Goal: Transaction & Acquisition: Purchase product/service

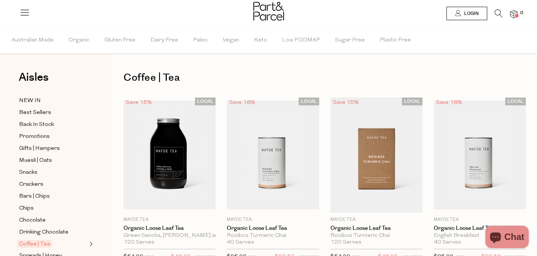
scroll to position [277, 0]
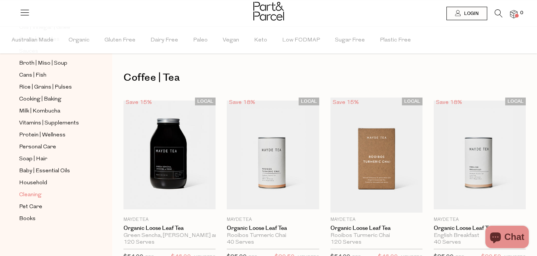
click at [30, 195] on span "Cleaning" at bounding box center [30, 195] width 22 height 9
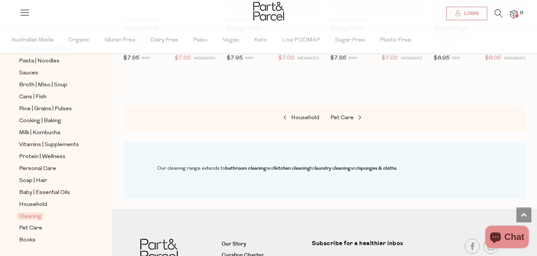
scroll to position [277, 0]
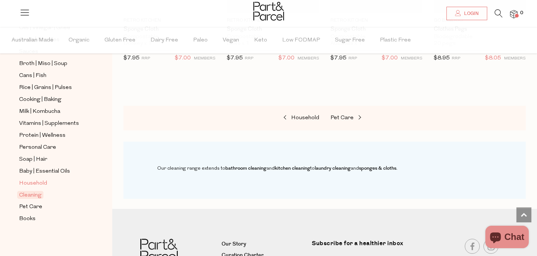
click at [34, 184] on span "Household" at bounding box center [33, 183] width 28 height 9
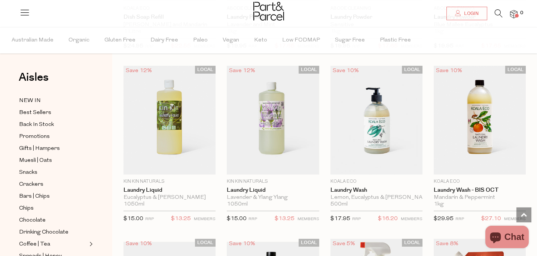
scroll to position [1943, 0]
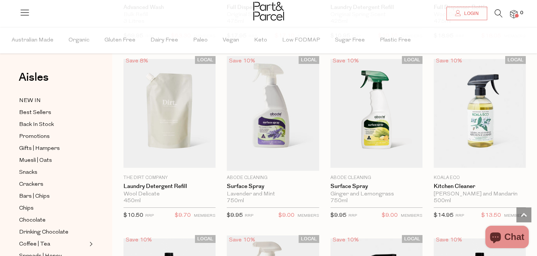
scroll to position [2699, 0]
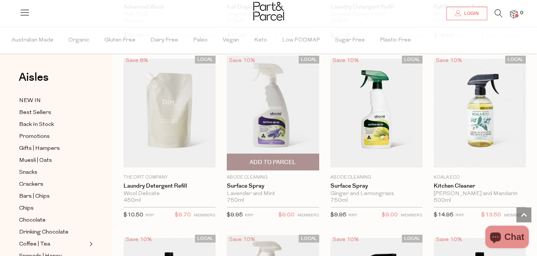
click at [260, 159] on span "Add To Parcel" at bounding box center [273, 163] width 46 height 8
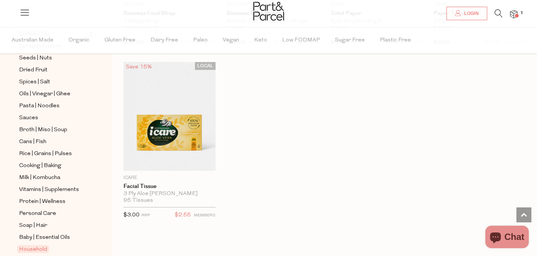
scroll to position [211, 0]
click at [30, 191] on span "Vitamins | Supplements" at bounding box center [49, 189] width 60 height 9
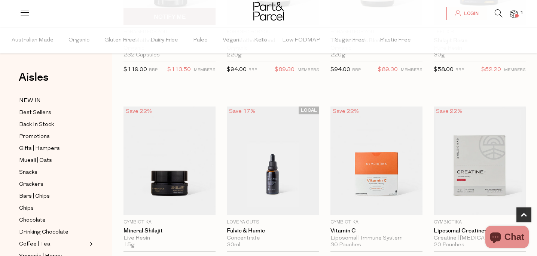
scroll to position [185, 0]
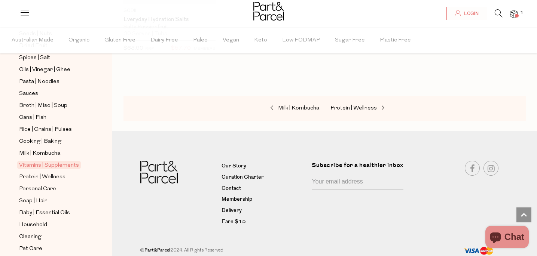
scroll to position [277, 0]
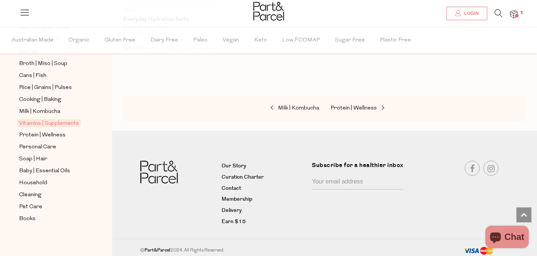
click at [496, 13] on icon at bounding box center [499, 13] width 8 height 8
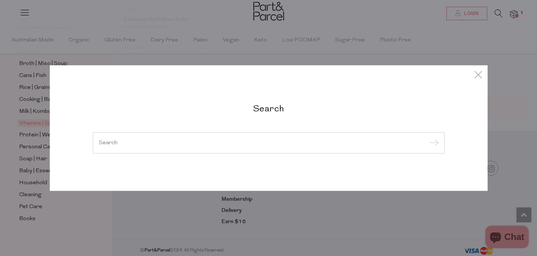
type input "o"
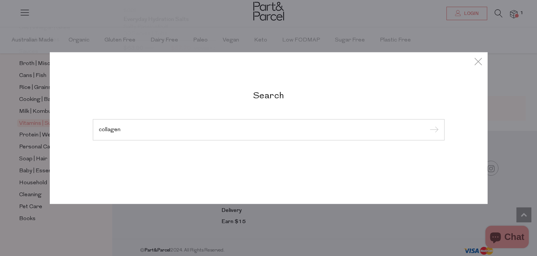
type input "collagen"
click at [427, 125] on input "submit" at bounding box center [432, 130] width 11 height 11
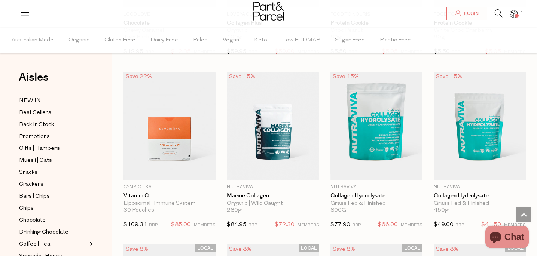
scroll to position [1238, 0]
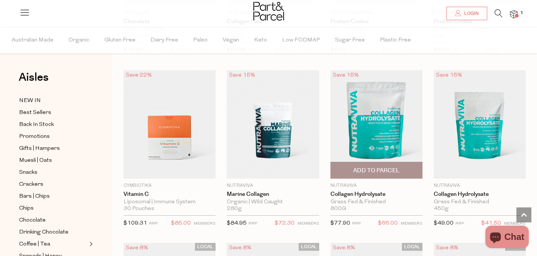
click at [402, 169] on span "Add To Parcel" at bounding box center [377, 170] width 88 height 16
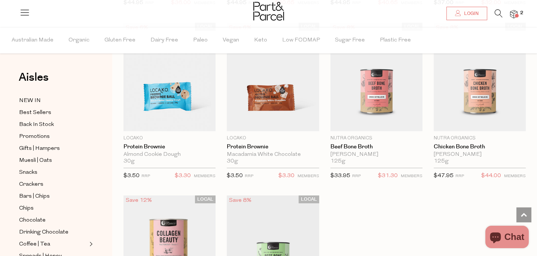
scroll to position [1998, 0]
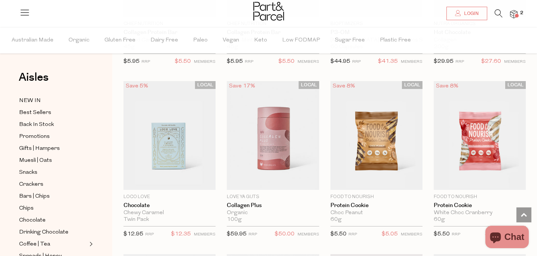
scroll to position [4, 0]
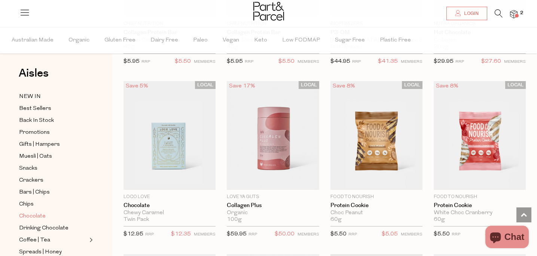
click at [28, 217] on span "Chocolate" at bounding box center [32, 216] width 27 height 9
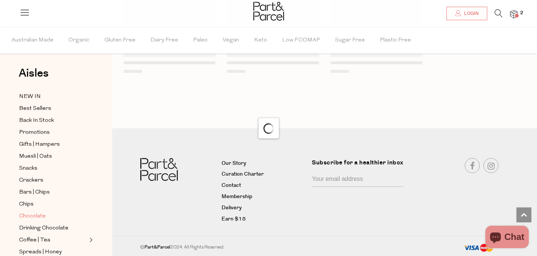
scroll to position [642, 0]
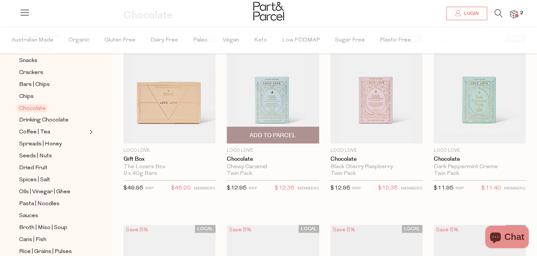
scroll to position [64, 0]
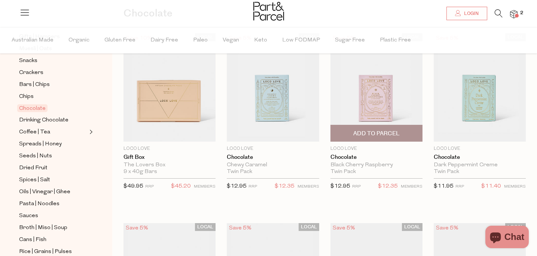
click at [377, 134] on span "Add To Parcel" at bounding box center [376, 134] width 46 height 8
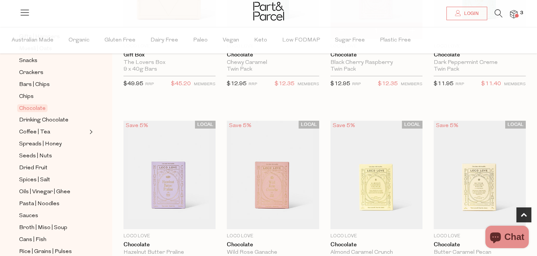
scroll to position [245, 0]
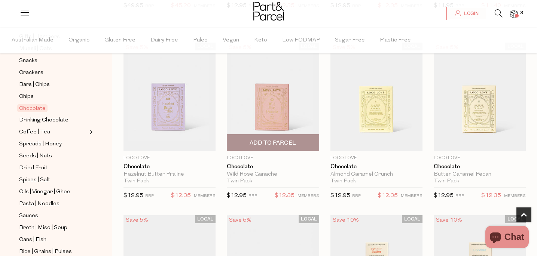
click at [310, 146] on span "Add To Parcel" at bounding box center [273, 143] width 88 height 16
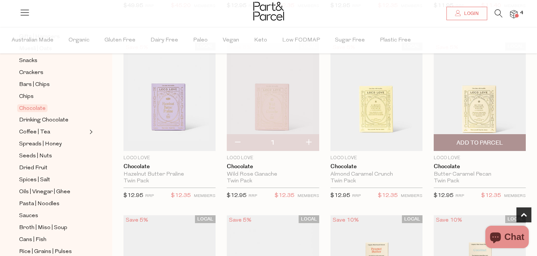
click at [500, 144] on span "Add To Parcel" at bounding box center [480, 143] width 46 height 8
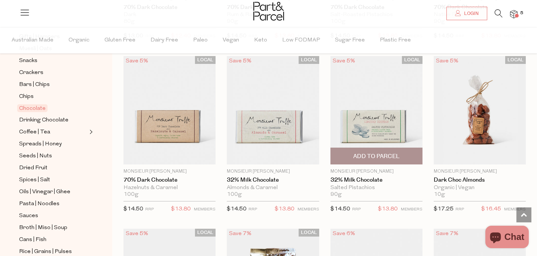
scroll to position [1520, 0]
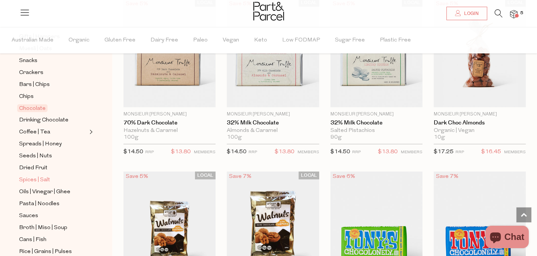
click at [29, 182] on span "Spices | Salt" at bounding box center [34, 180] width 31 height 9
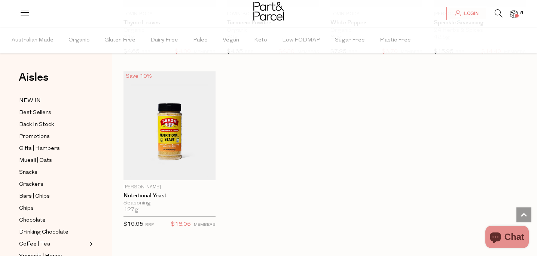
scroll to position [2503, 0]
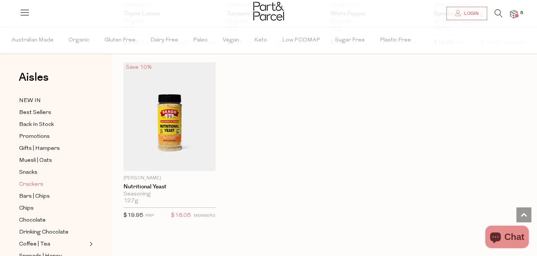
click at [34, 181] on span "Crackers" at bounding box center [31, 184] width 24 height 9
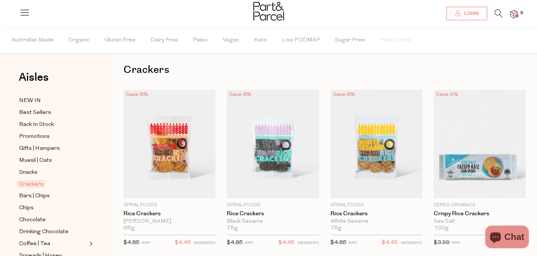
scroll to position [4, 0]
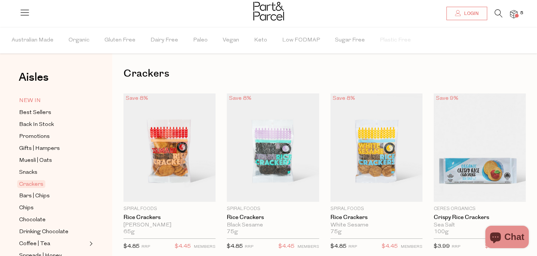
click at [33, 101] on span "NEW IN" at bounding box center [30, 101] width 22 height 9
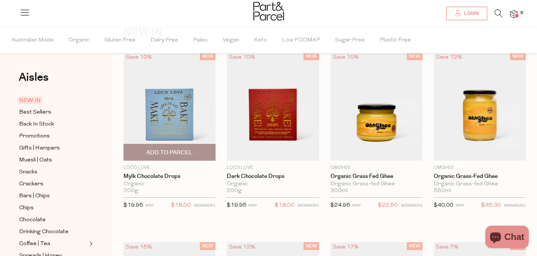
scroll to position [46, 0]
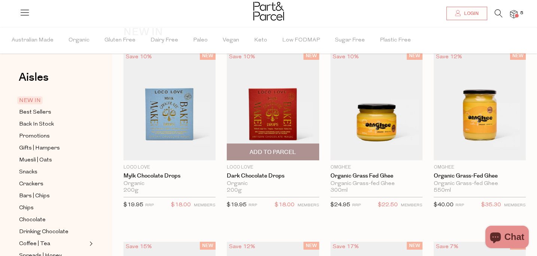
click at [291, 153] on span "Add To Parcel" at bounding box center [273, 153] width 46 height 8
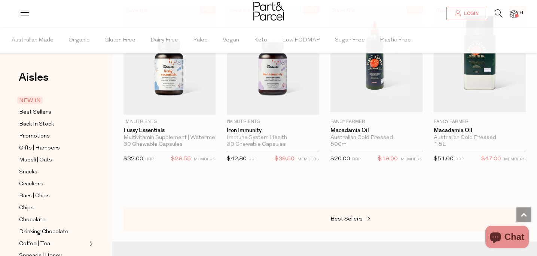
scroll to position [889, 0]
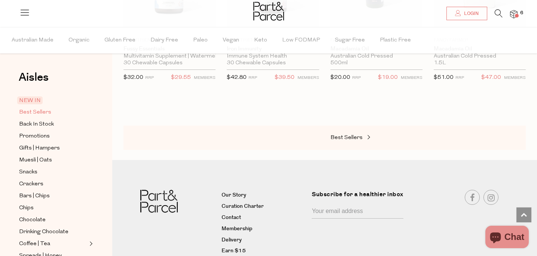
click at [44, 113] on span "Best Sellers" at bounding box center [35, 112] width 32 height 9
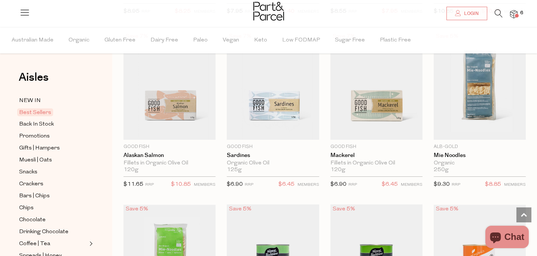
scroll to position [783, 0]
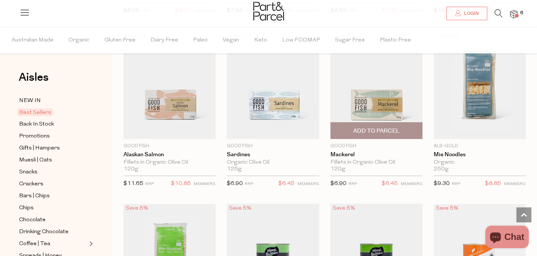
click at [379, 130] on span "Add To Parcel" at bounding box center [376, 131] width 46 height 8
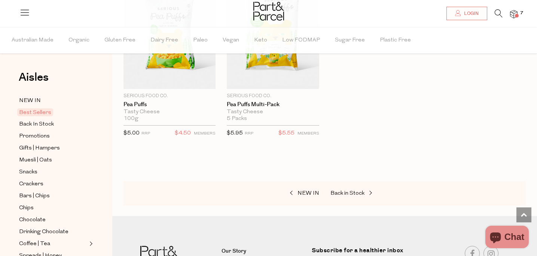
scroll to position [1960, 0]
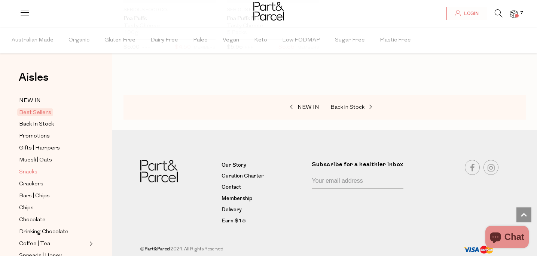
click at [33, 170] on span "Snacks" at bounding box center [28, 172] width 18 height 9
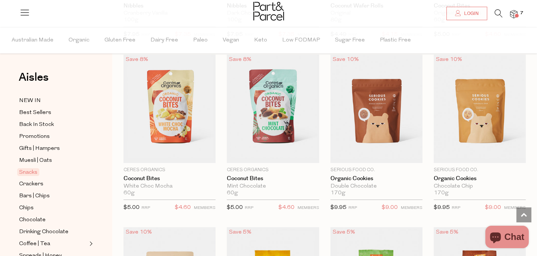
scroll to position [1622, 0]
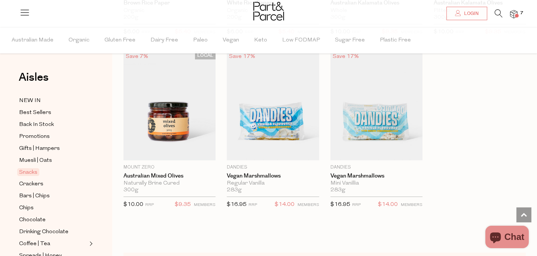
scroll to position [3013, 0]
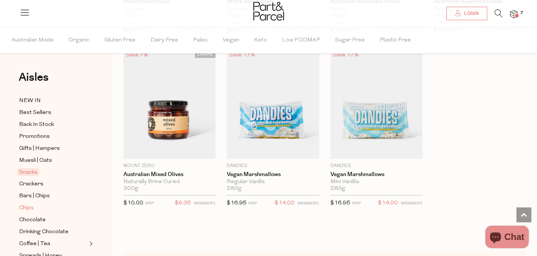
click at [34, 206] on link "Chips" at bounding box center [53, 208] width 68 height 9
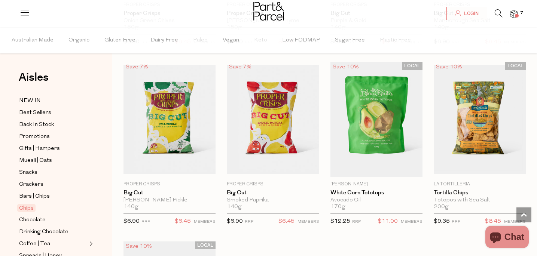
scroll to position [597, 0]
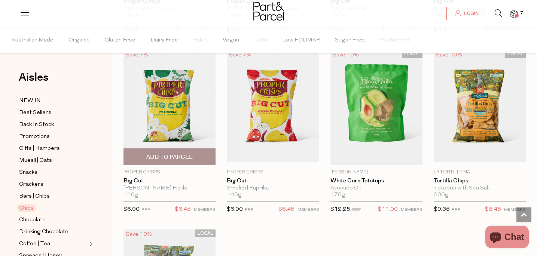
click at [183, 158] on span "Add To Parcel" at bounding box center [169, 157] width 46 height 8
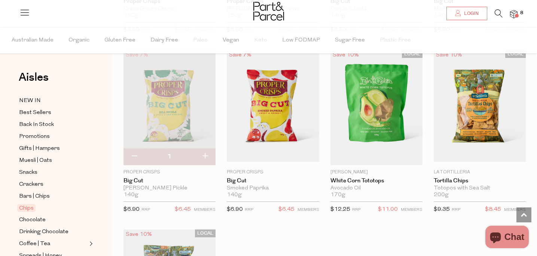
scroll to position [838, 0]
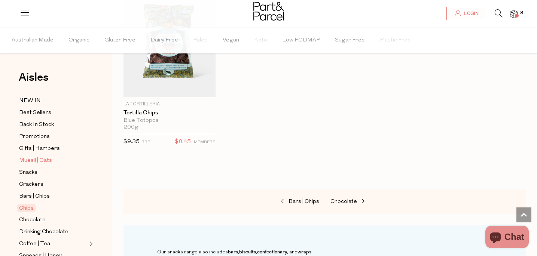
click at [28, 161] on span "Muesli | Oats" at bounding box center [35, 160] width 33 height 9
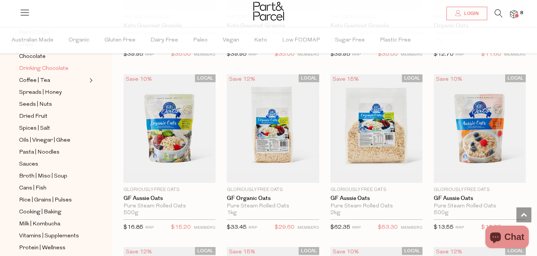
scroll to position [277, 0]
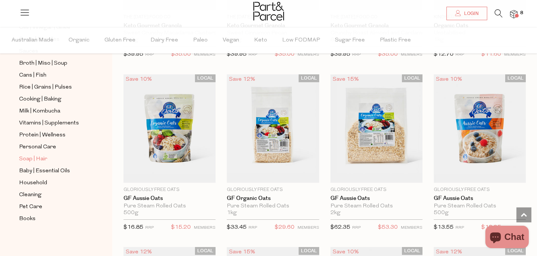
click at [42, 160] on span "Soap | Hair" at bounding box center [33, 159] width 28 height 9
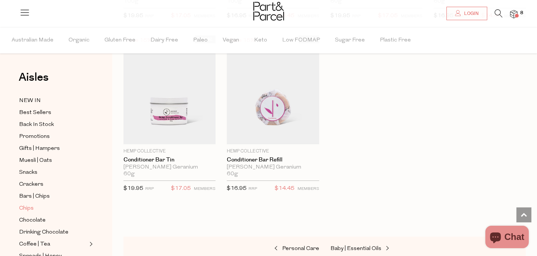
scroll to position [277, 0]
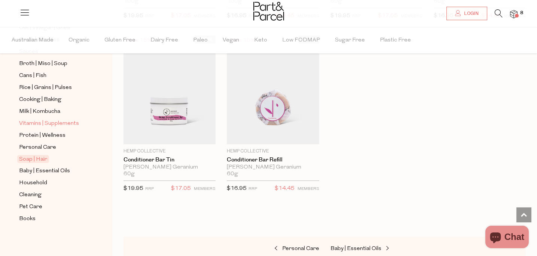
click at [33, 126] on span "Vitamins | Supplements" at bounding box center [49, 123] width 60 height 9
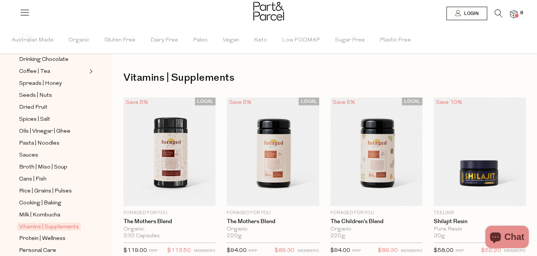
scroll to position [277, 0]
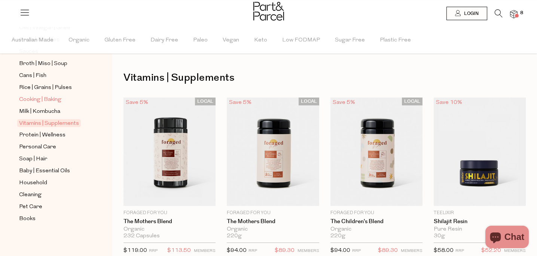
click at [35, 98] on span "Cooking | Baking" at bounding box center [40, 99] width 42 height 9
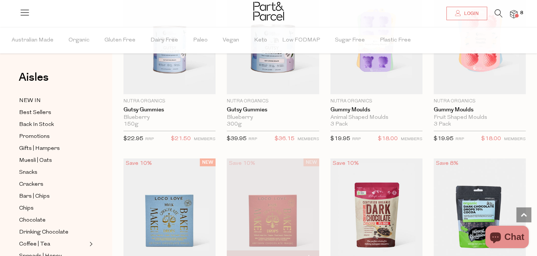
scroll to position [915, 0]
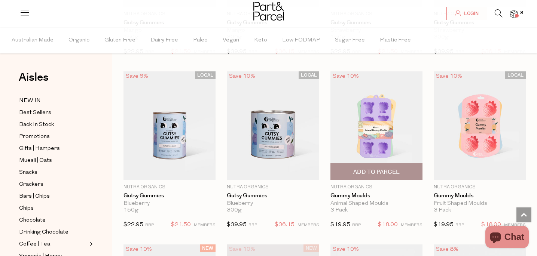
click at [392, 107] on img at bounding box center [377, 125] width 92 height 109
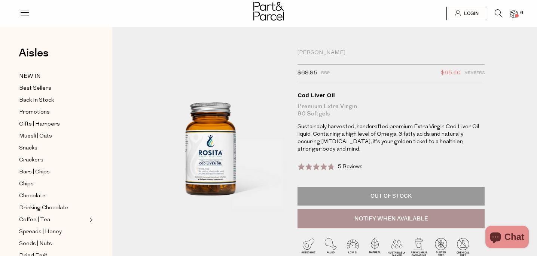
click at [351, 170] on span "5 Reviews" at bounding box center [350, 167] width 25 height 6
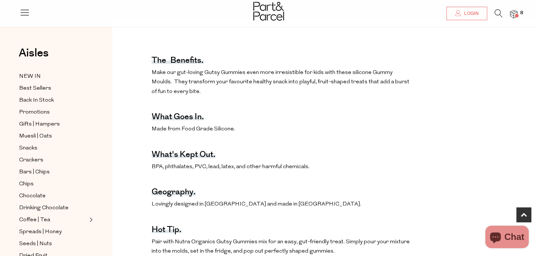
scroll to position [333, 0]
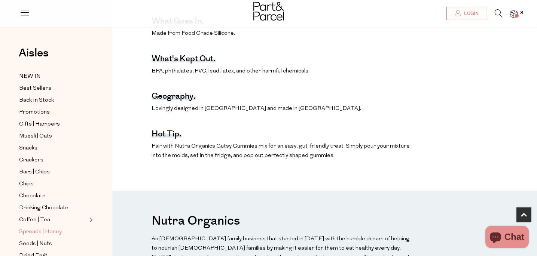
click at [54, 230] on span "Spreads | Honey" at bounding box center [40, 232] width 43 height 9
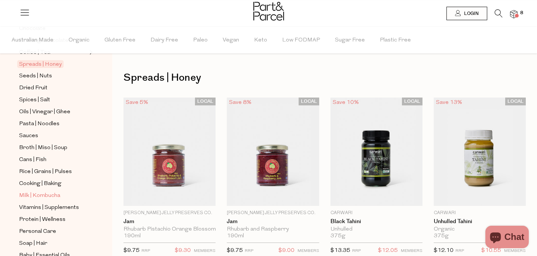
scroll to position [140, 0]
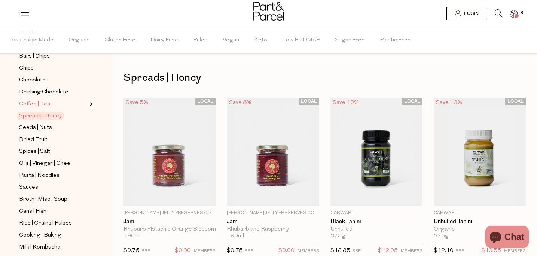
click at [37, 105] on span "Coffee | Tea" at bounding box center [34, 104] width 31 height 9
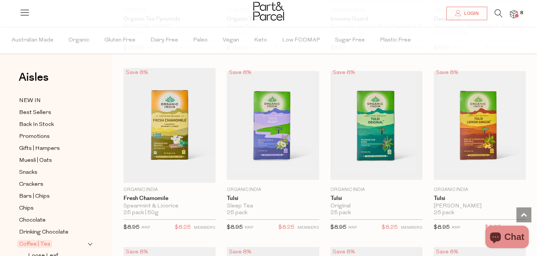
scroll to position [936, 0]
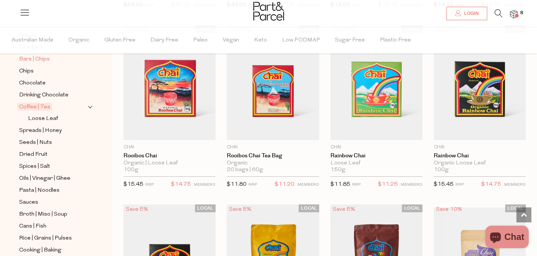
scroll to position [289, 0]
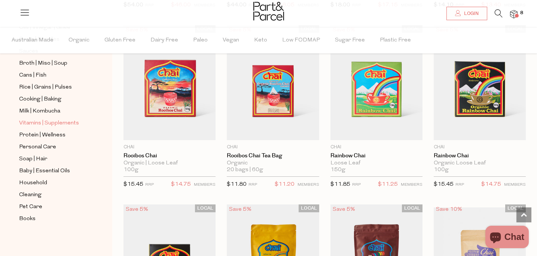
click at [51, 123] on span "Vitamins | Supplements" at bounding box center [49, 123] width 60 height 9
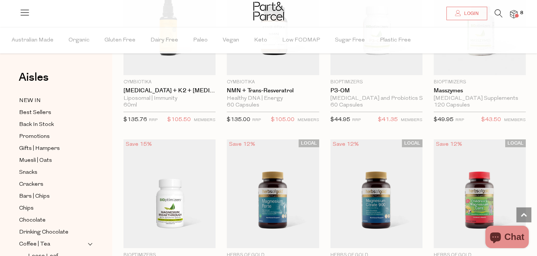
scroll to position [783, 0]
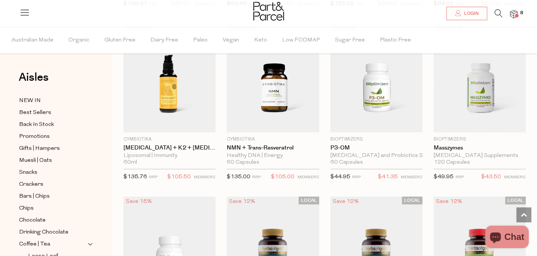
click at [519, 13] on span "8" at bounding box center [521, 13] width 7 height 7
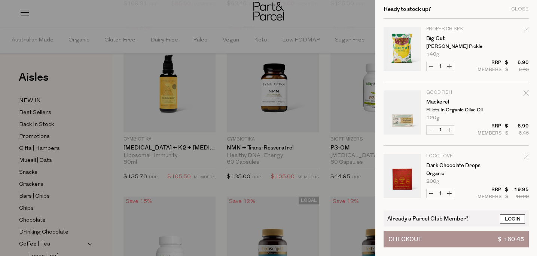
click at [512, 219] on link "Login" at bounding box center [512, 218] width 25 height 9
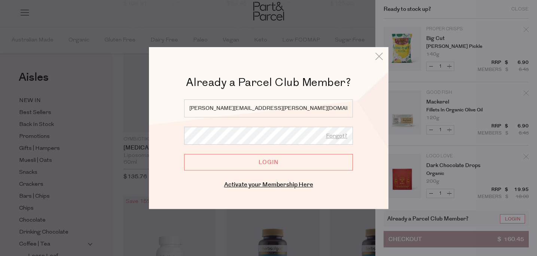
click at [272, 163] on input "Login" at bounding box center [268, 162] width 169 height 16
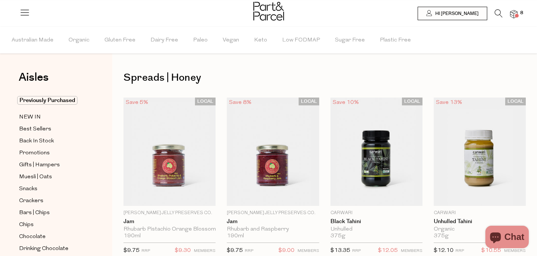
click at [518, 11] on div at bounding box center [268, 12] width 537 height 24
click at [515, 14] on img at bounding box center [513, 14] width 7 height 9
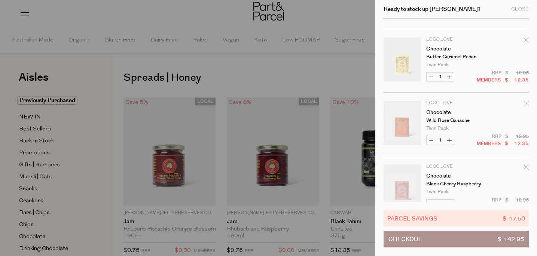
scroll to position [194, 0]
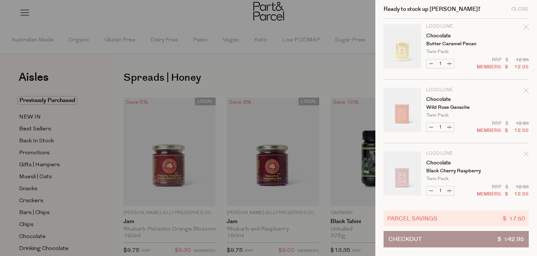
click at [526, 90] on icon "Remove Chocolate" at bounding box center [526, 90] width 5 height 5
click at [526, 92] on icon "Remove Chocolate" at bounding box center [526, 90] width 5 height 5
click at [526, 89] on icon "Remove Chocolate" at bounding box center [526, 90] width 5 height 5
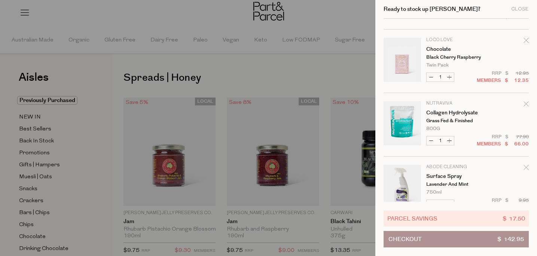
scroll to position [345, 0]
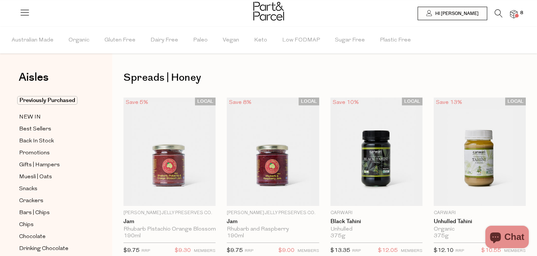
click at [516, 15] on span at bounding box center [517, 16] width 4 height 4
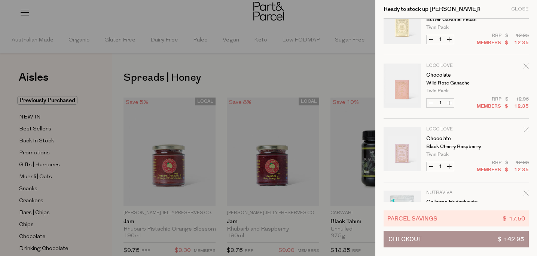
scroll to position [219, 0]
click at [525, 66] on icon "Remove Chocolate" at bounding box center [526, 65] width 5 height 5
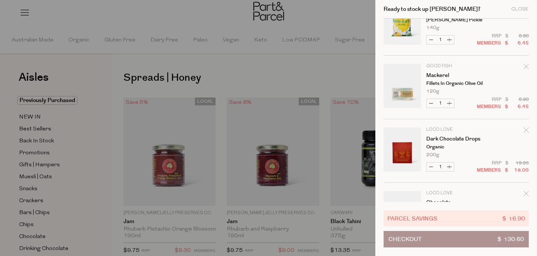
scroll to position [0, 0]
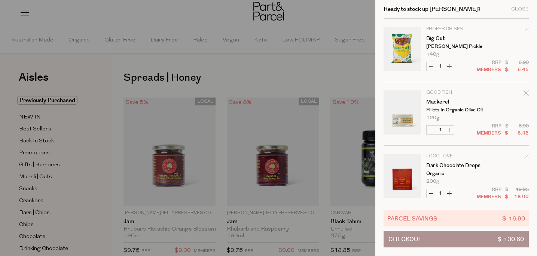
click at [441, 238] on button "Checkout $ 130.60" at bounding box center [456, 239] width 145 height 16
